Goal: Navigation & Orientation: Find specific page/section

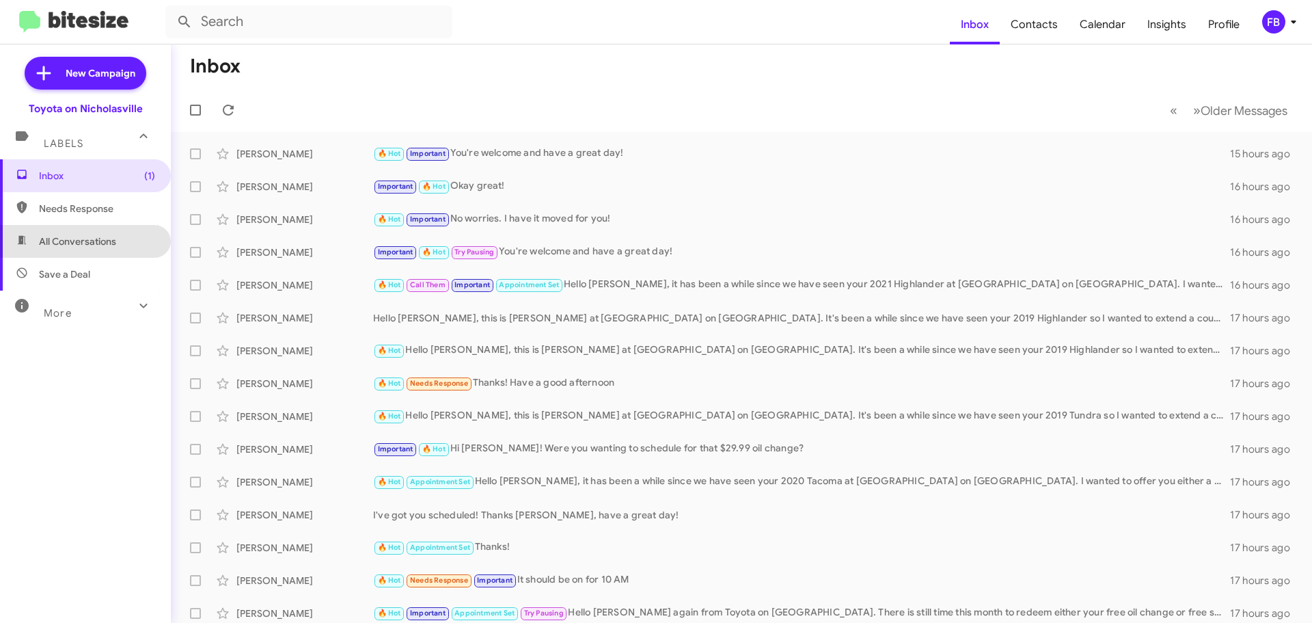
click at [102, 245] on span "All Conversations" at bounding box center [77, 241] width 77 height 14
type input "in:all-conversations"
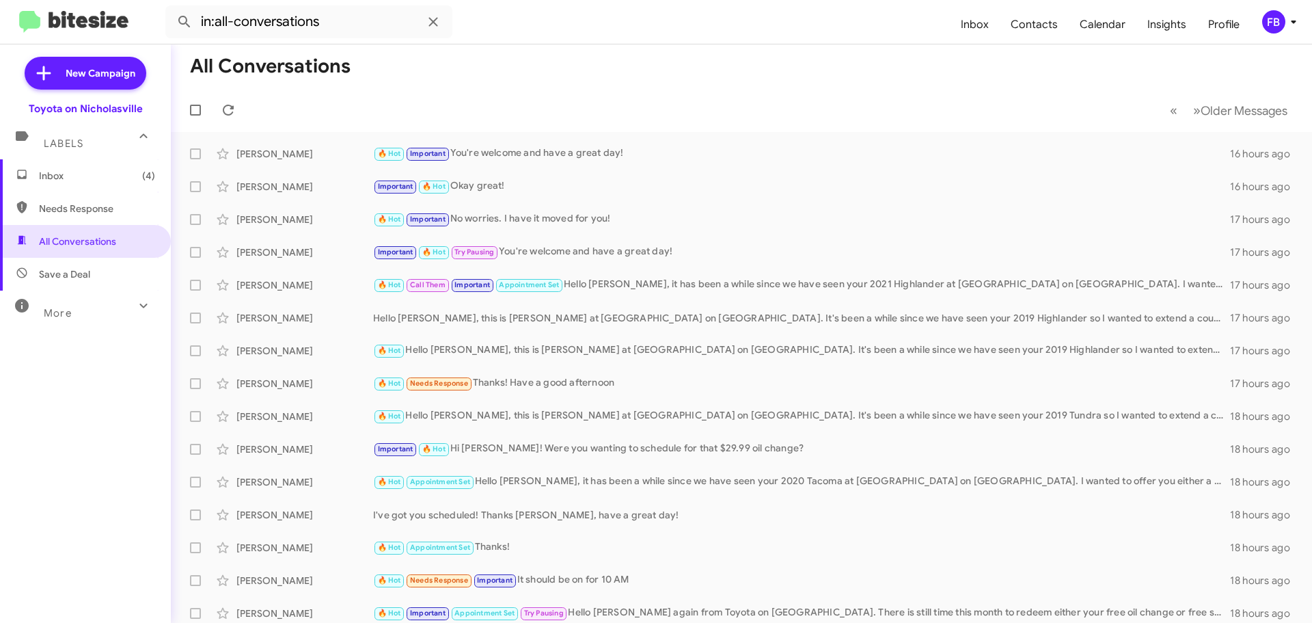
click at [39, 182] on span "Inbox (4)" at bounding box center [85, 175] width 171 height 33
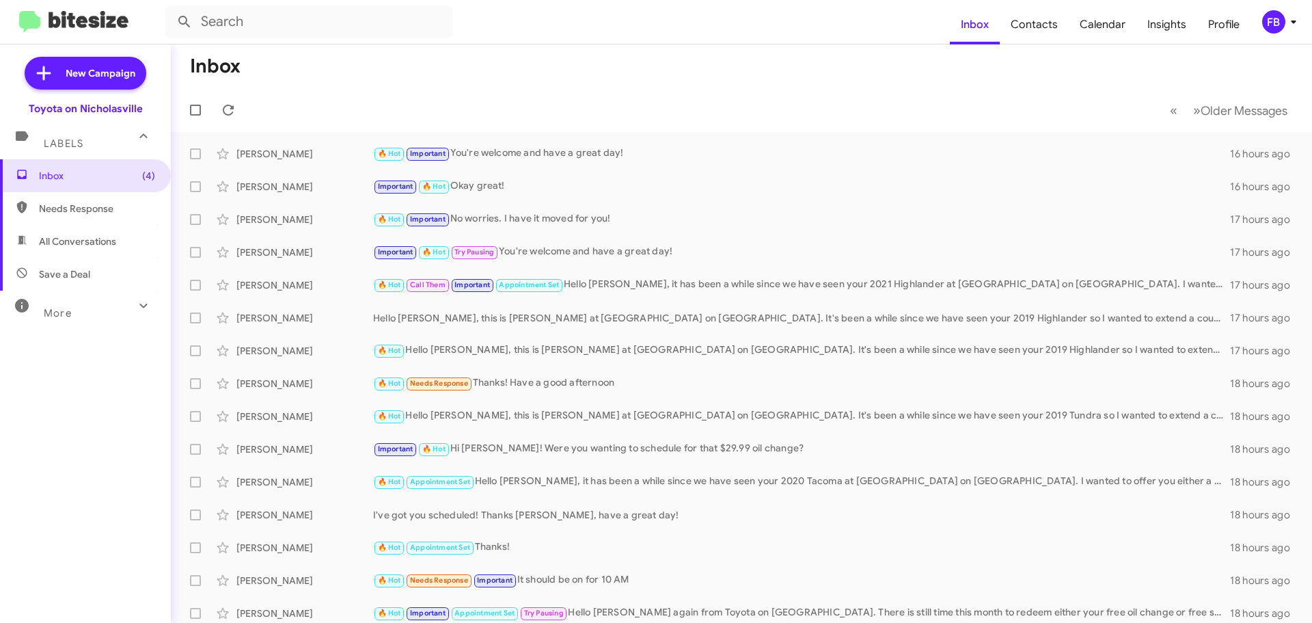
drag, startPoint x: 55, startPoint y: 239, endPoint x: 72, endPoint y: 240, distance: 16.5
click at [55, 239] on span "All Conversations" at bounding box center [77, 241] width 77 height 14
type input "in:all-conversations"
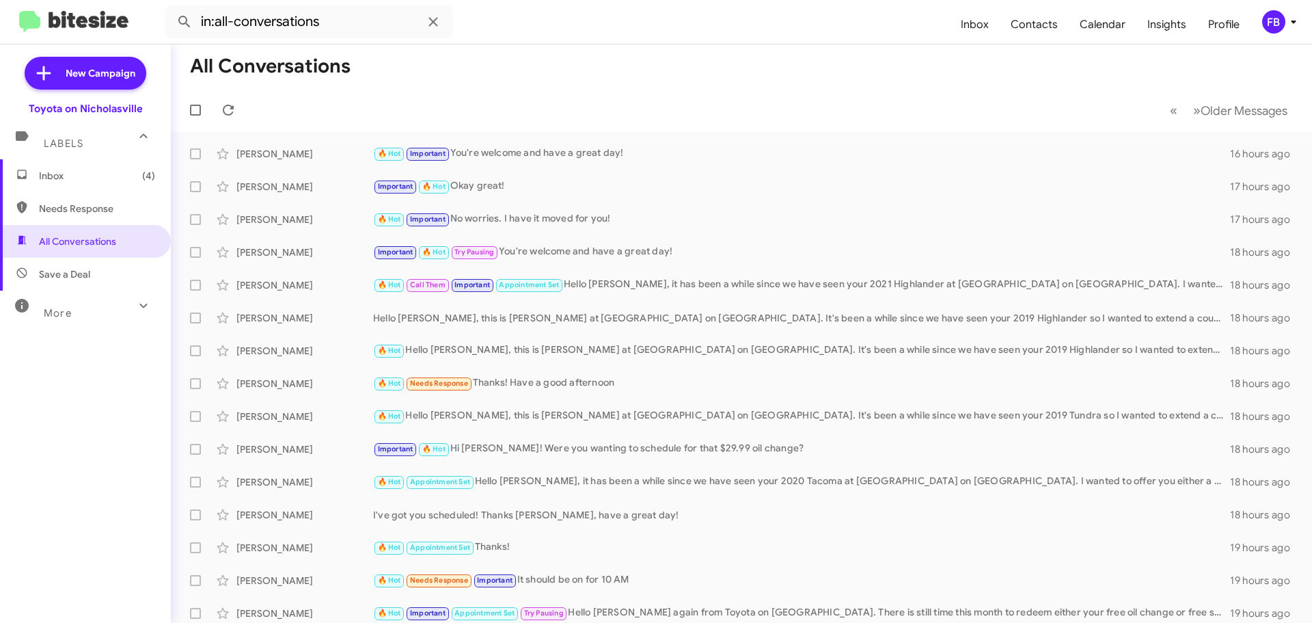
drag, startPoint x: 144, startPoint y: 176, endPoint x: 160, endPoint y: 176, distance: 16.4
click at [144, 176] on span "(4)" at bounding box center [148, 176] width 13 height 14
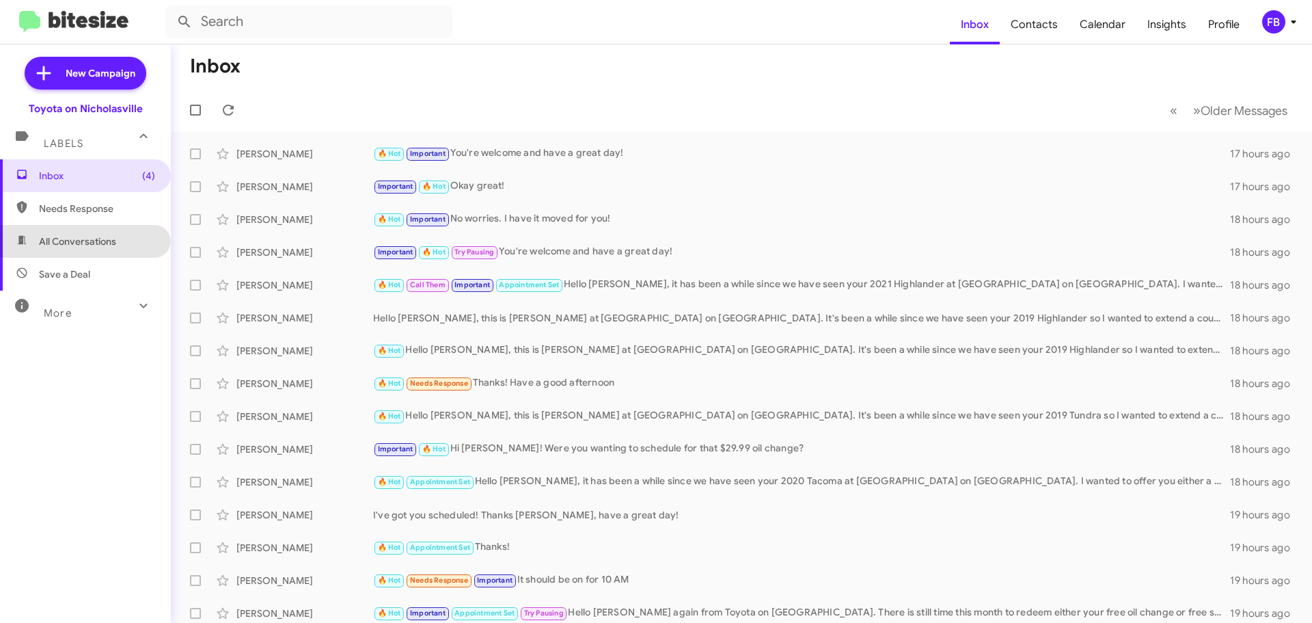
click at [92, 228] on span "All Conversations" at bounding box center [85, 241] width 171 height 33
type input "in:all-conversations"
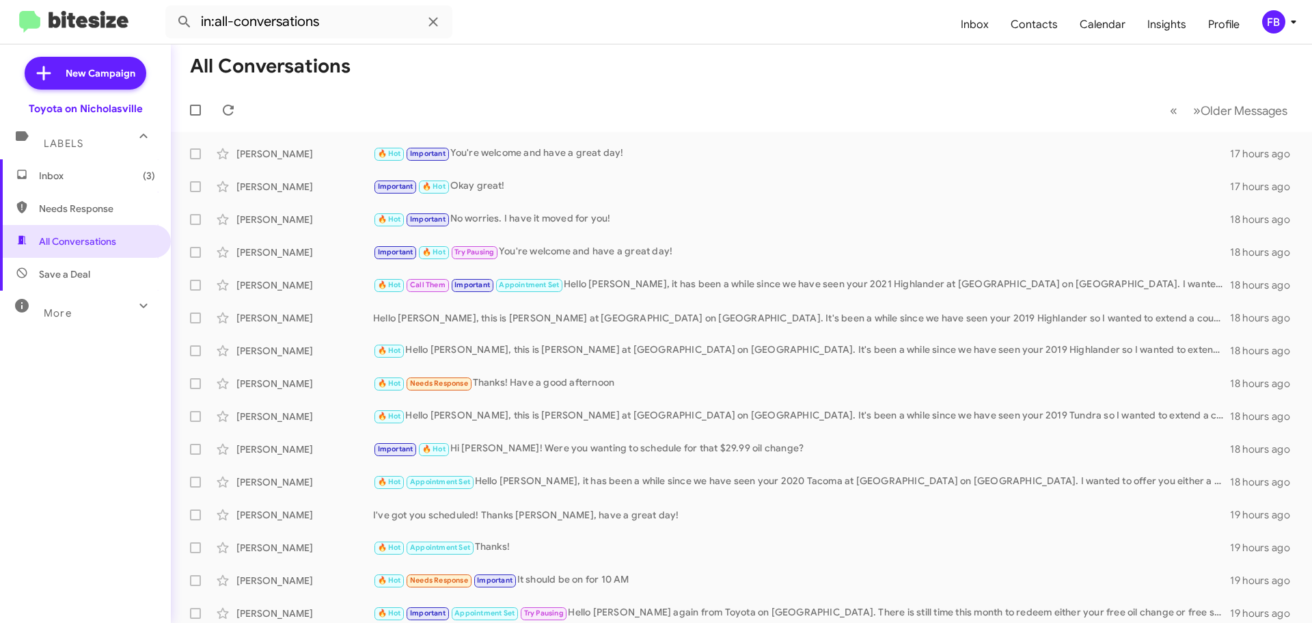
click at [143, 173] on span "(3)" at bounding box center [149, 176] width 12 height 14
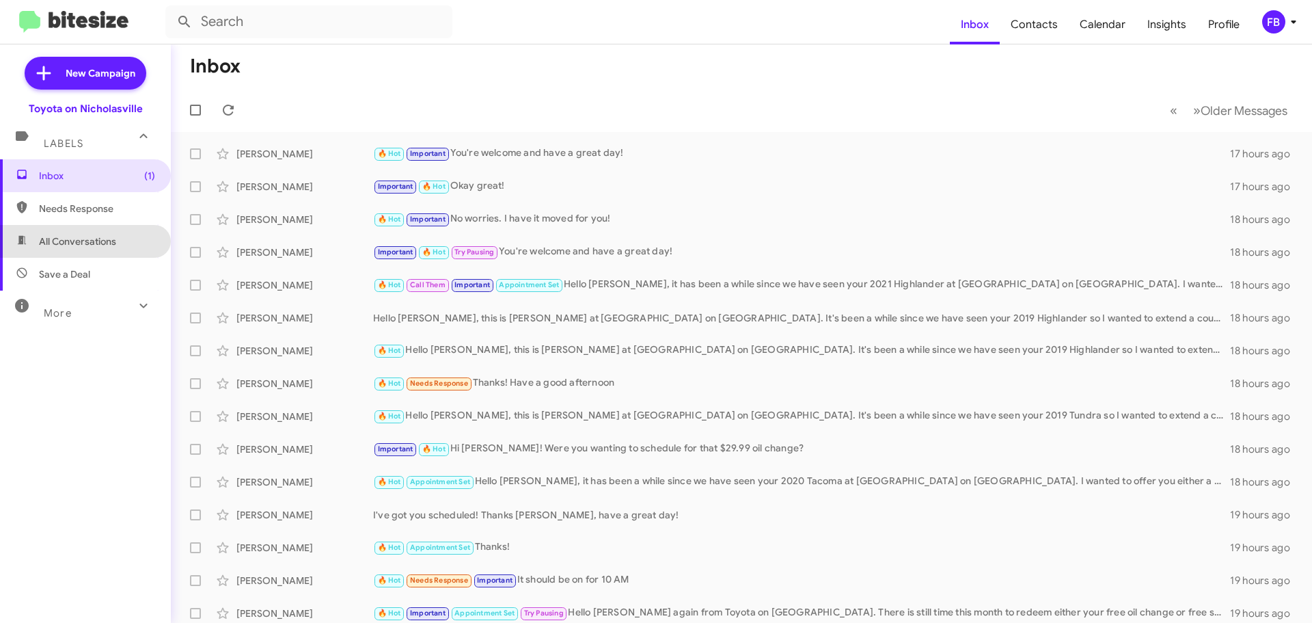
click at [102, 245] on span "All Conversations" at bounding box center [77, 241] width 77 height 14
type input "in:all-conversations"
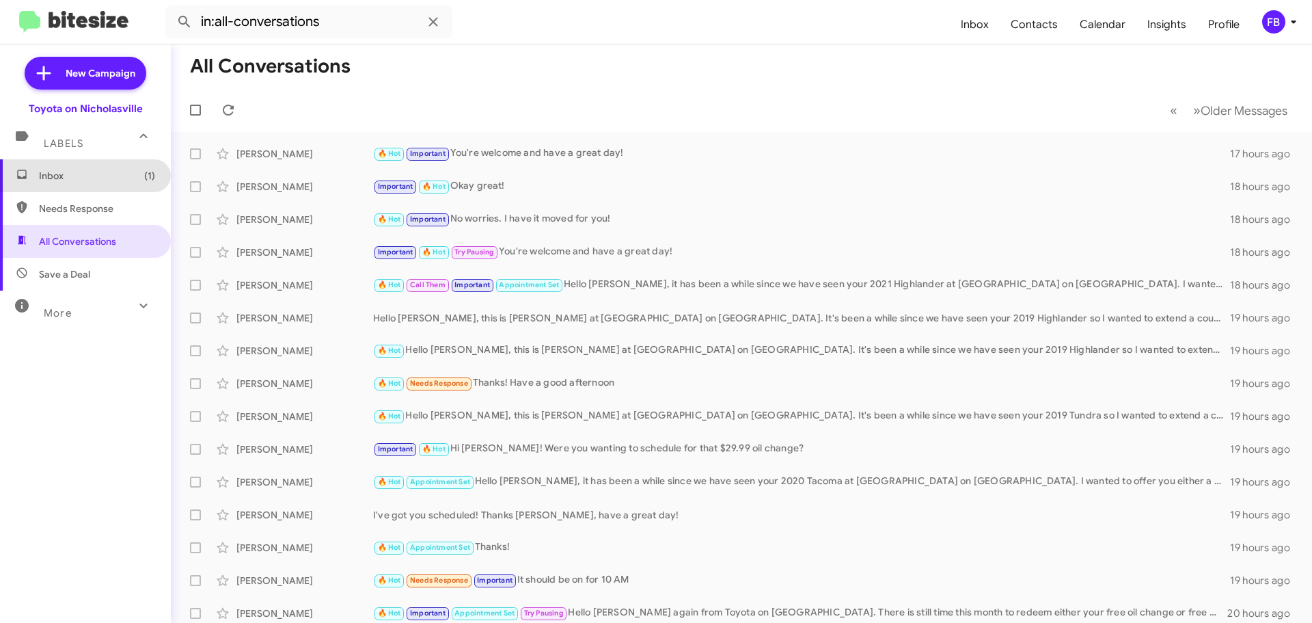
drag, startPoint x: 109, startPoint y: 175, endPoint x: 122, endPoint y: 165, distance: 16.1
click at [109, 174] on span "Inbox (1)" at bounding box center [97, 176] width 116 height 14
